Goal: Navigation & Orientation: Find specific page/section

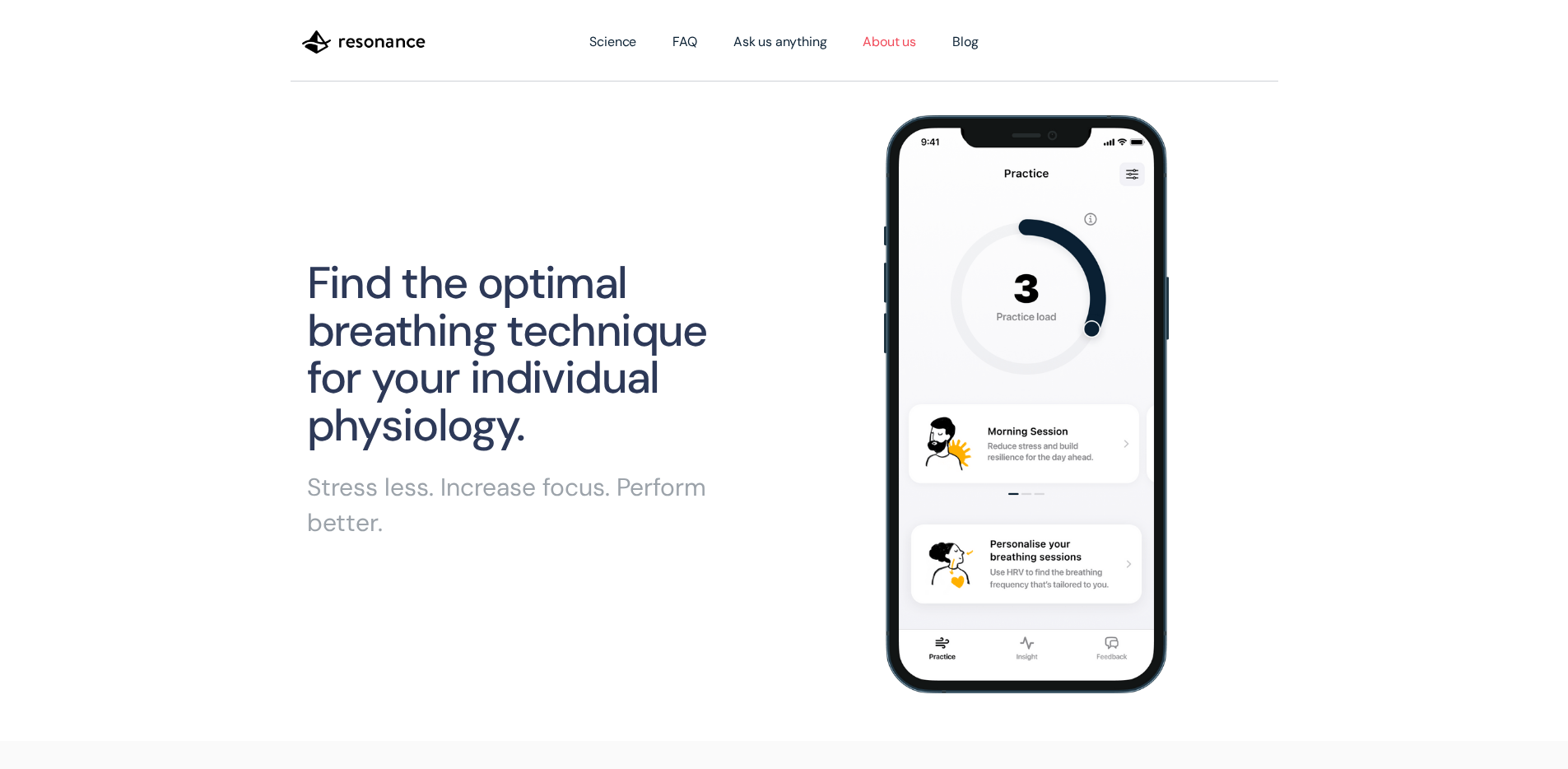
click at [887, 47] on link "About us" at bounding box center [889, 42] width 89 height 46
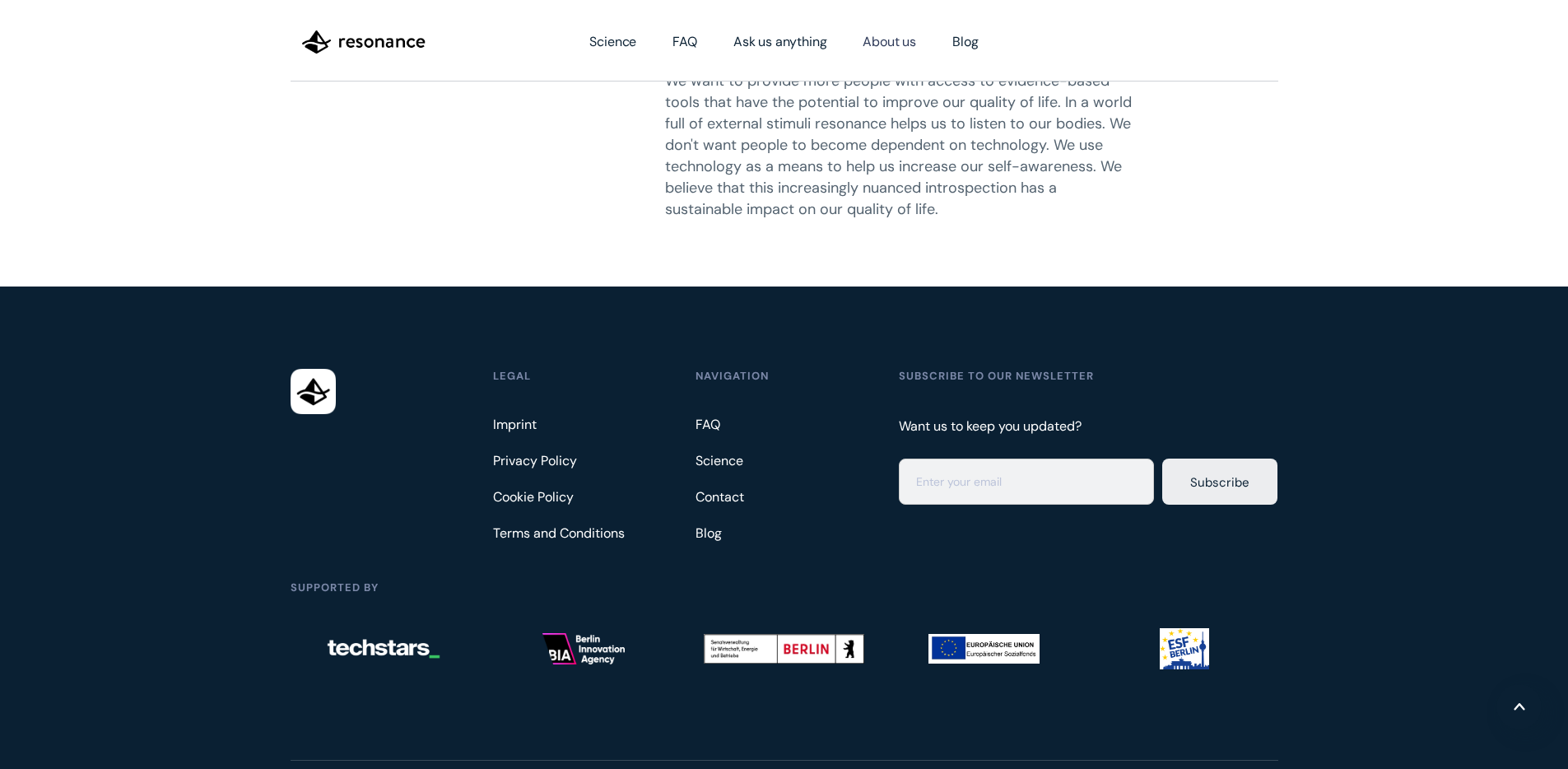
scroll to position [1094, 0]
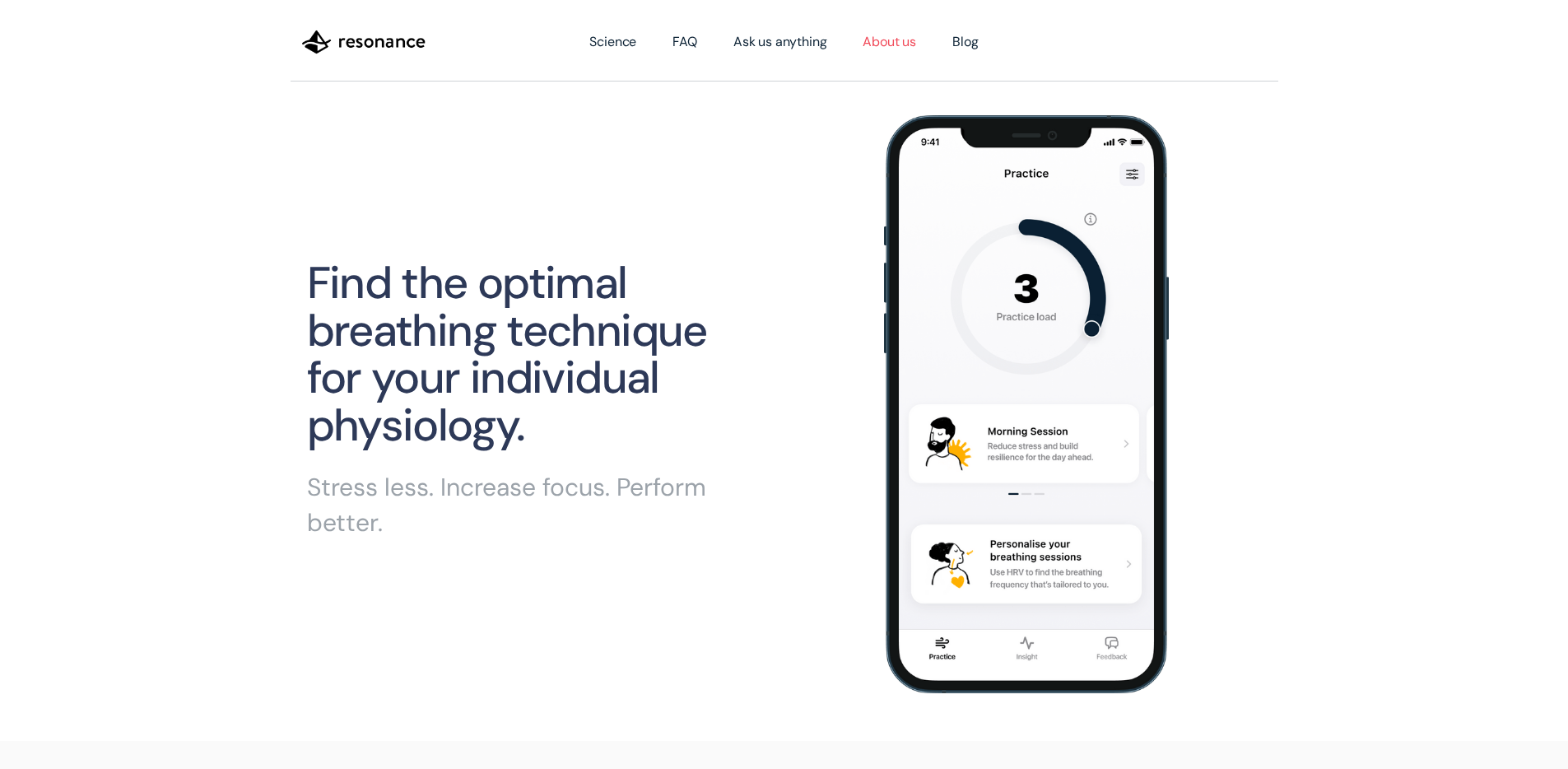
click at [915, 40] on link "About us" at bounding box center [889, 42] width 89 height 46
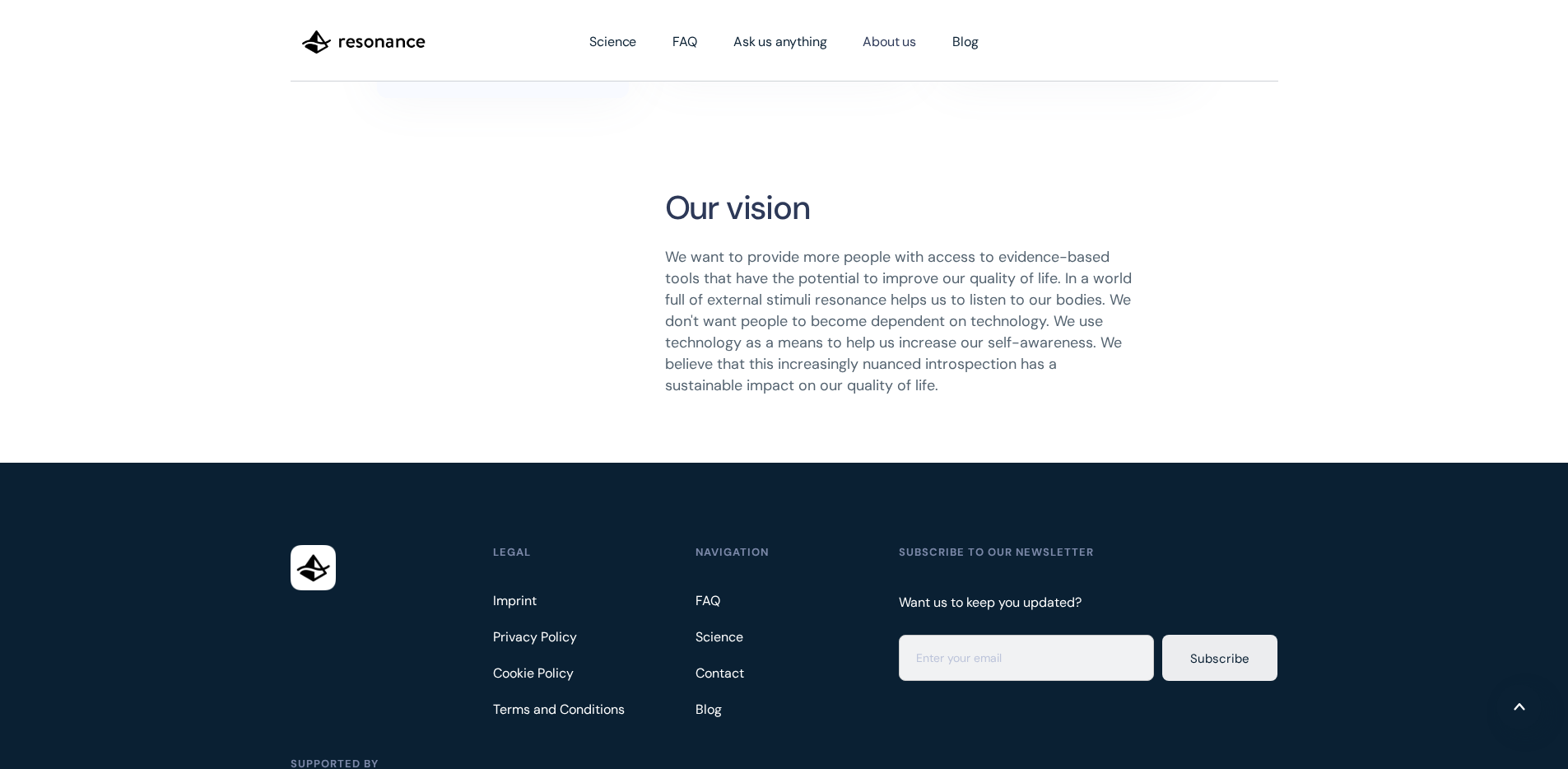
scroll to position [1094, 0]
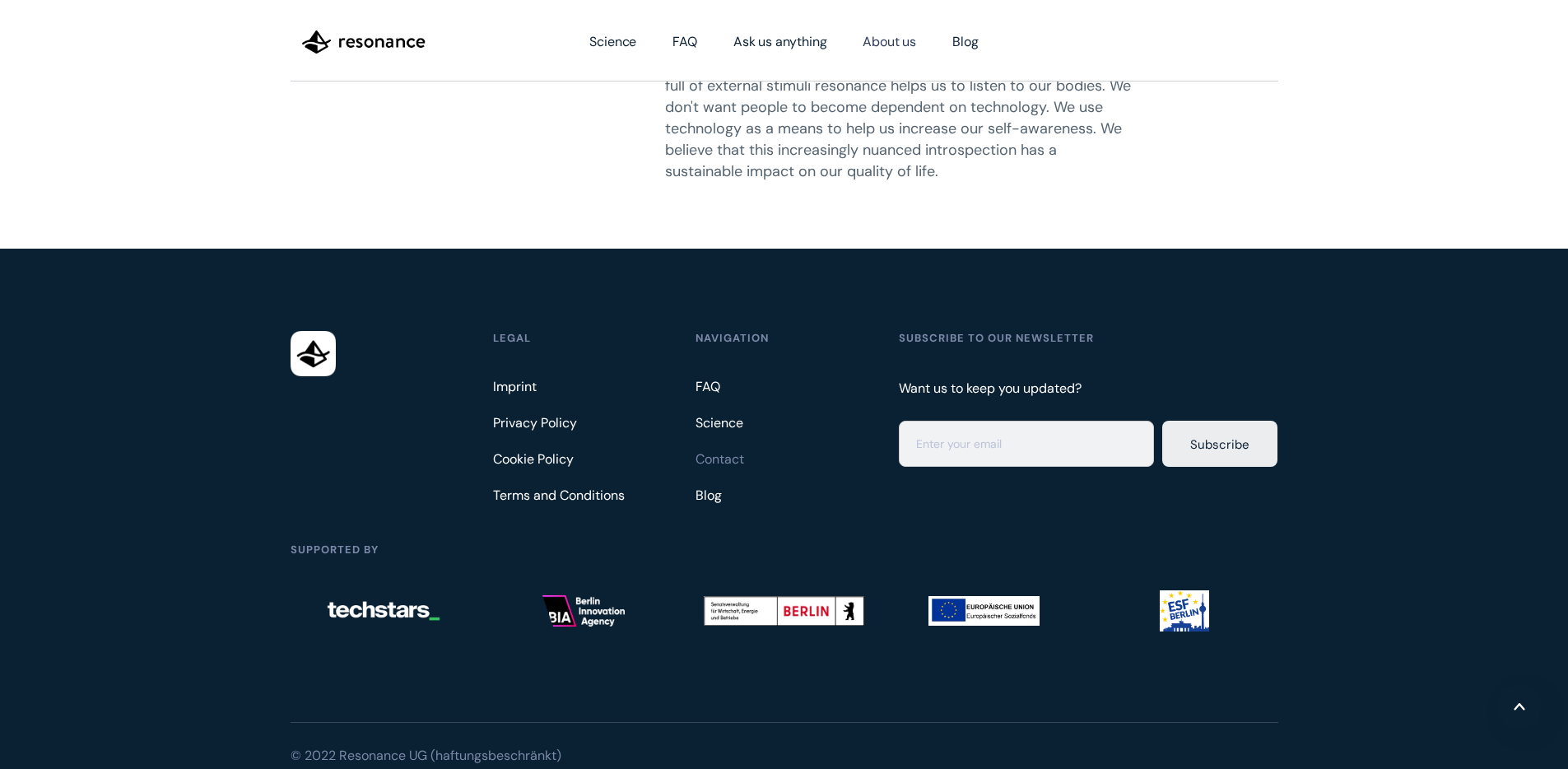
click at [710, 446] on link "Contact" at bounding box center [722, 459] width 54 height 27
